Goal: Find specific fact: Find specific fact

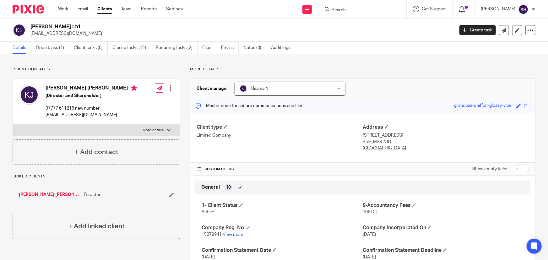
click at [349, 9] on input "Search" at bounding box center [359, 11] width 57 height 6
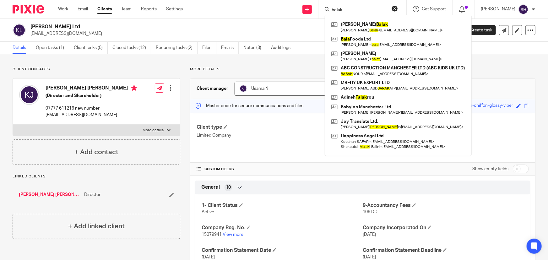
type input "balak"
click button "submit" at bounding box center [0, 0] width 0 height 0
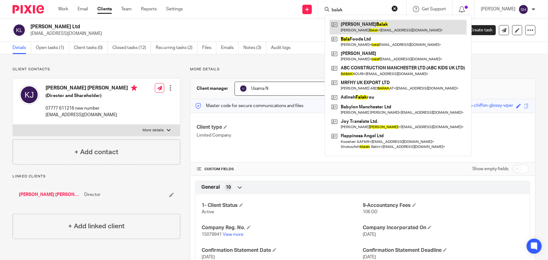
click at [374, 26] on link at bounding box center [398, 27] width 137 height 14
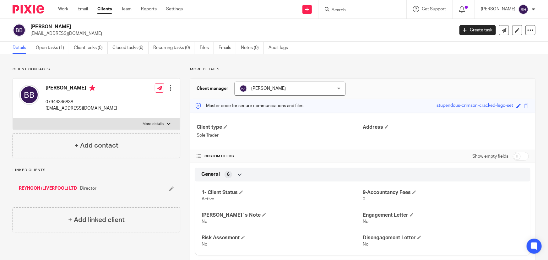
click at [158, 122] on p "More details" at bounding box center [153, 124] width 21 height 5
click at [13, 118] on input "More details" at bounding box center [13, 118] width 0 height 0
checkbox input "true"
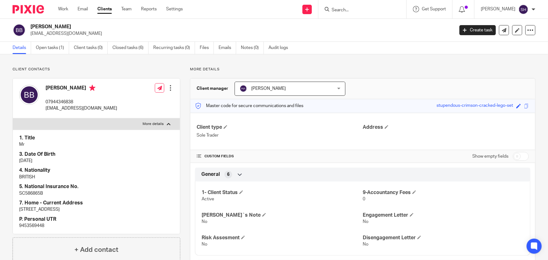
click at [35, 227] on p "9453569448" at bounding box center [96, 226] width 154 height 6
copy p "9453569448"
